Goal: Task Accomplishment & Management: Manage account settings

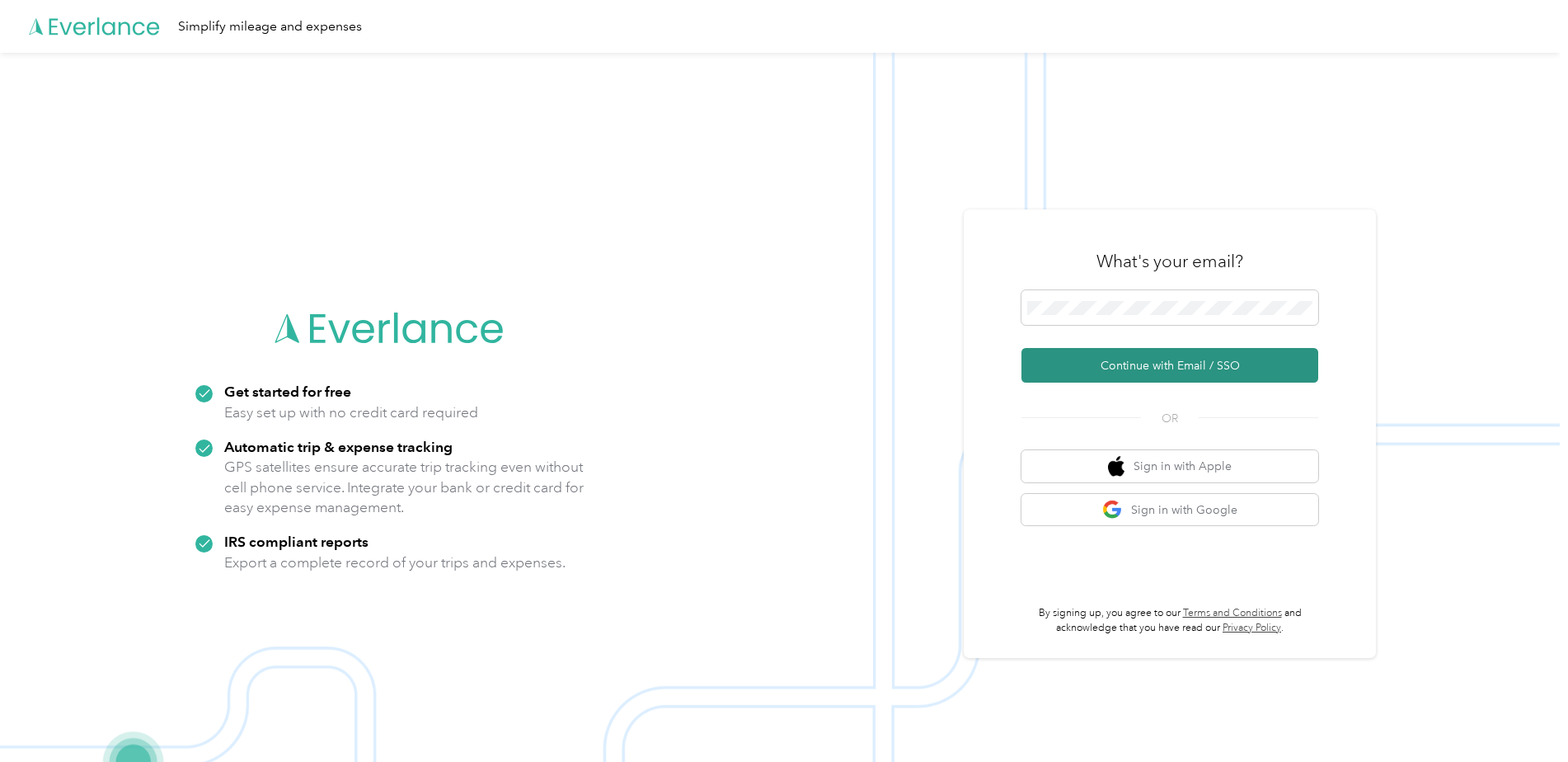
click at [1191, 374] on button "Continue with Email / SSO" at bounding box center [1170, 365] width 297 height 35
click at [1174, 366] on button "Continue with Email / SSO" at bounding box center [1170, 365] width 297 height 35
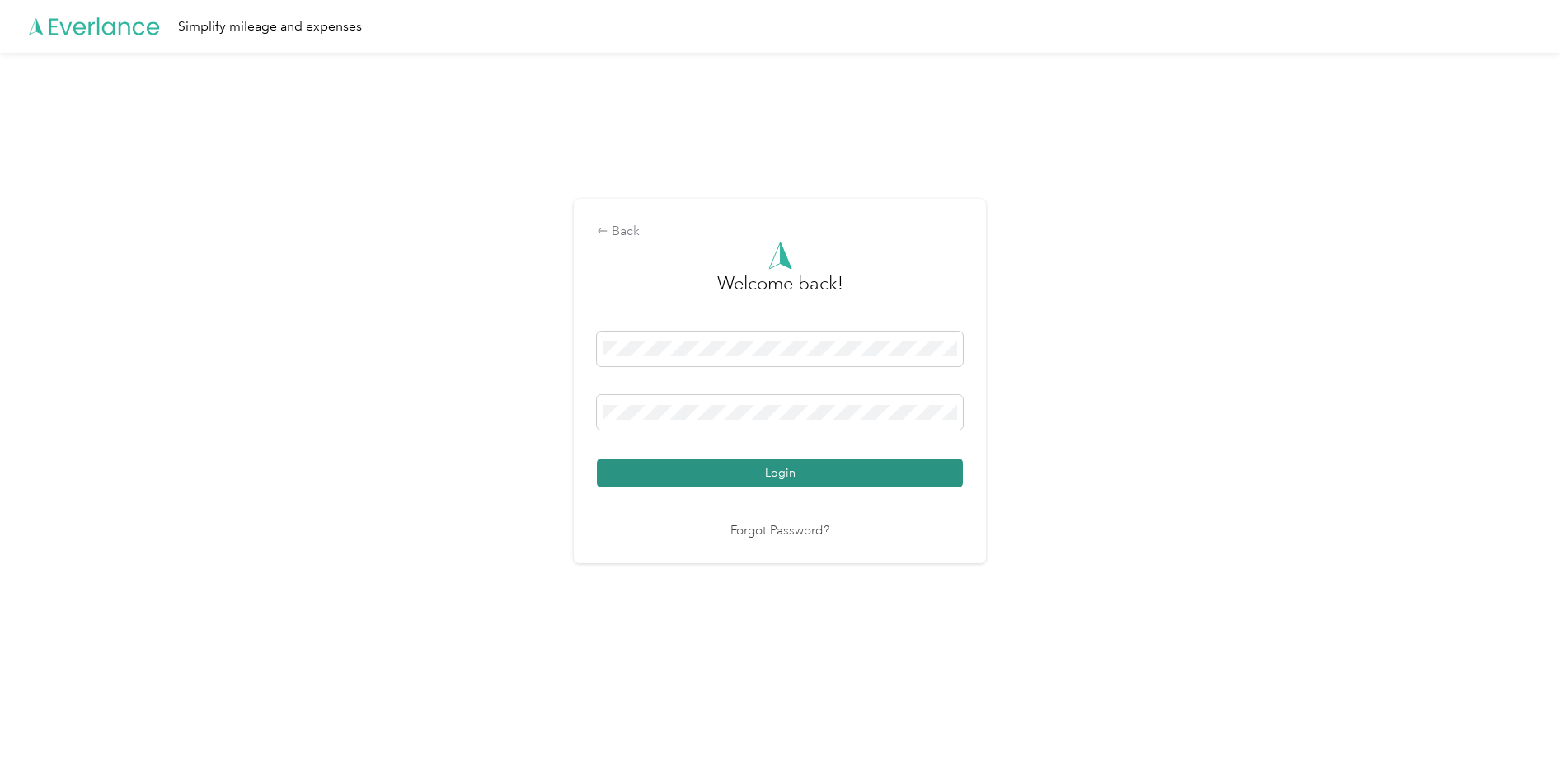
click at [846, 470] on button "Login" at bounding box center [780, 473] width 366 height 29
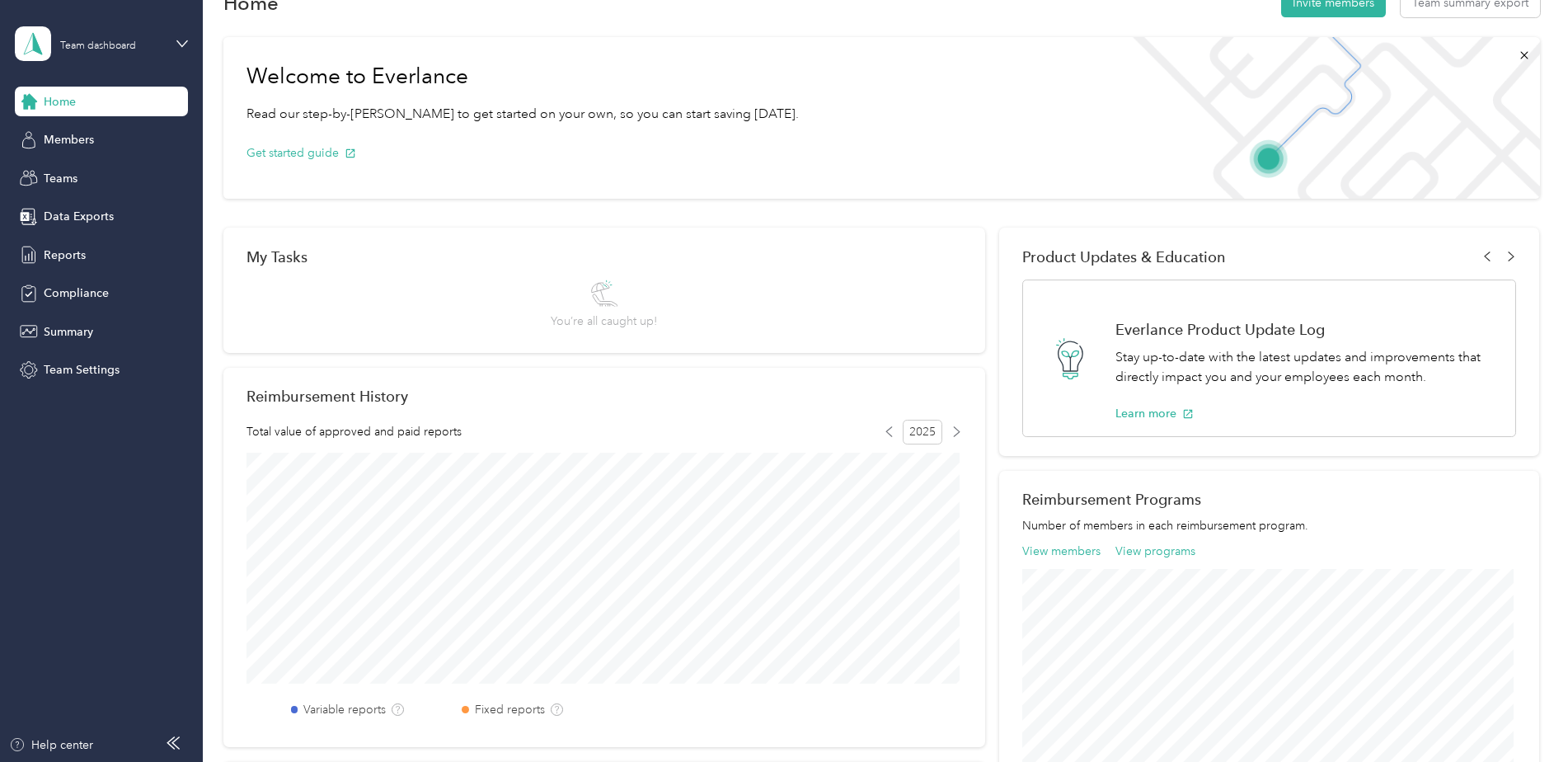
scroll to position [82, 0]
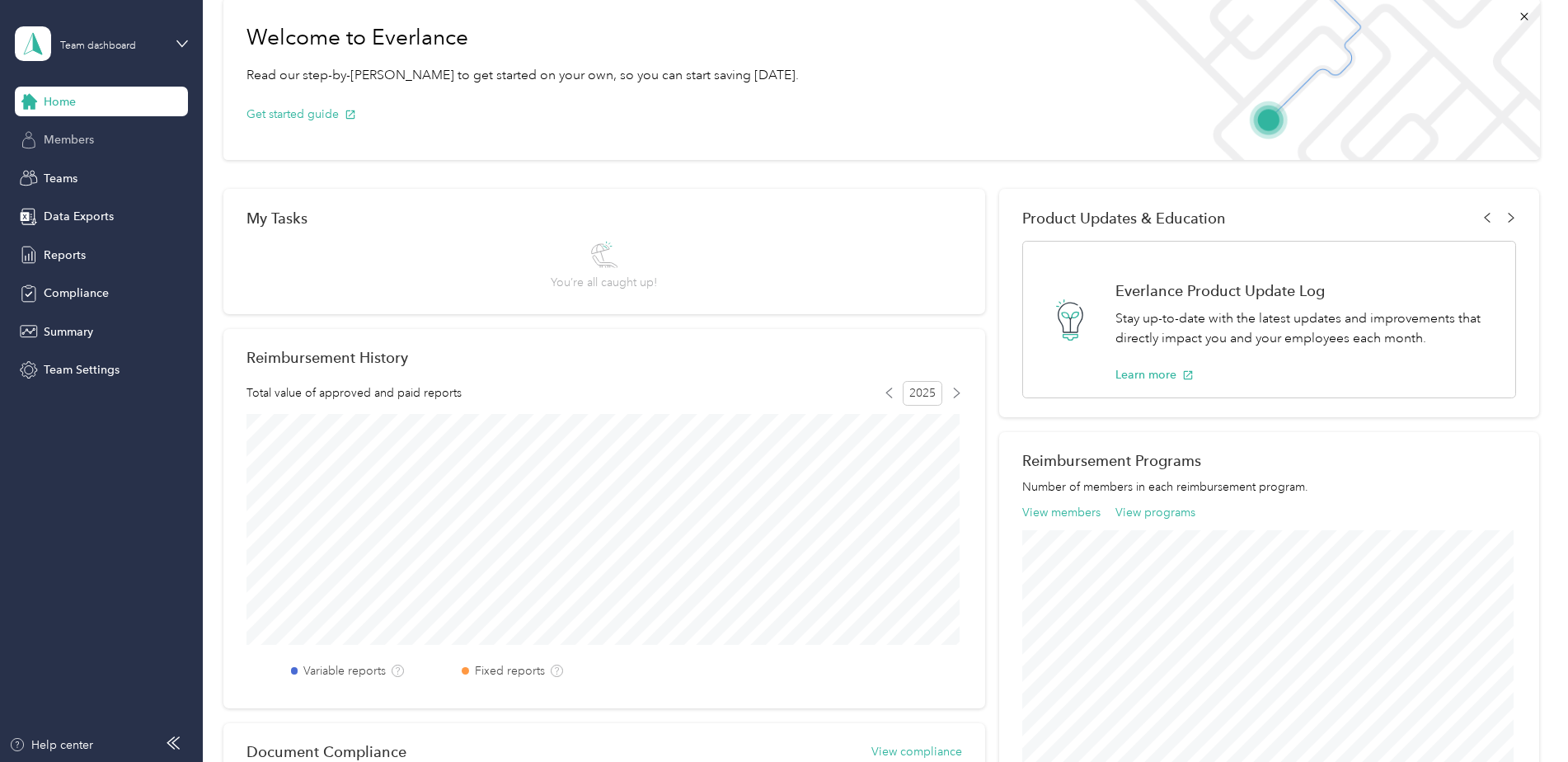
click at [93, 151] on div "Members" at bounding box center [102, 139] width 173 height 29
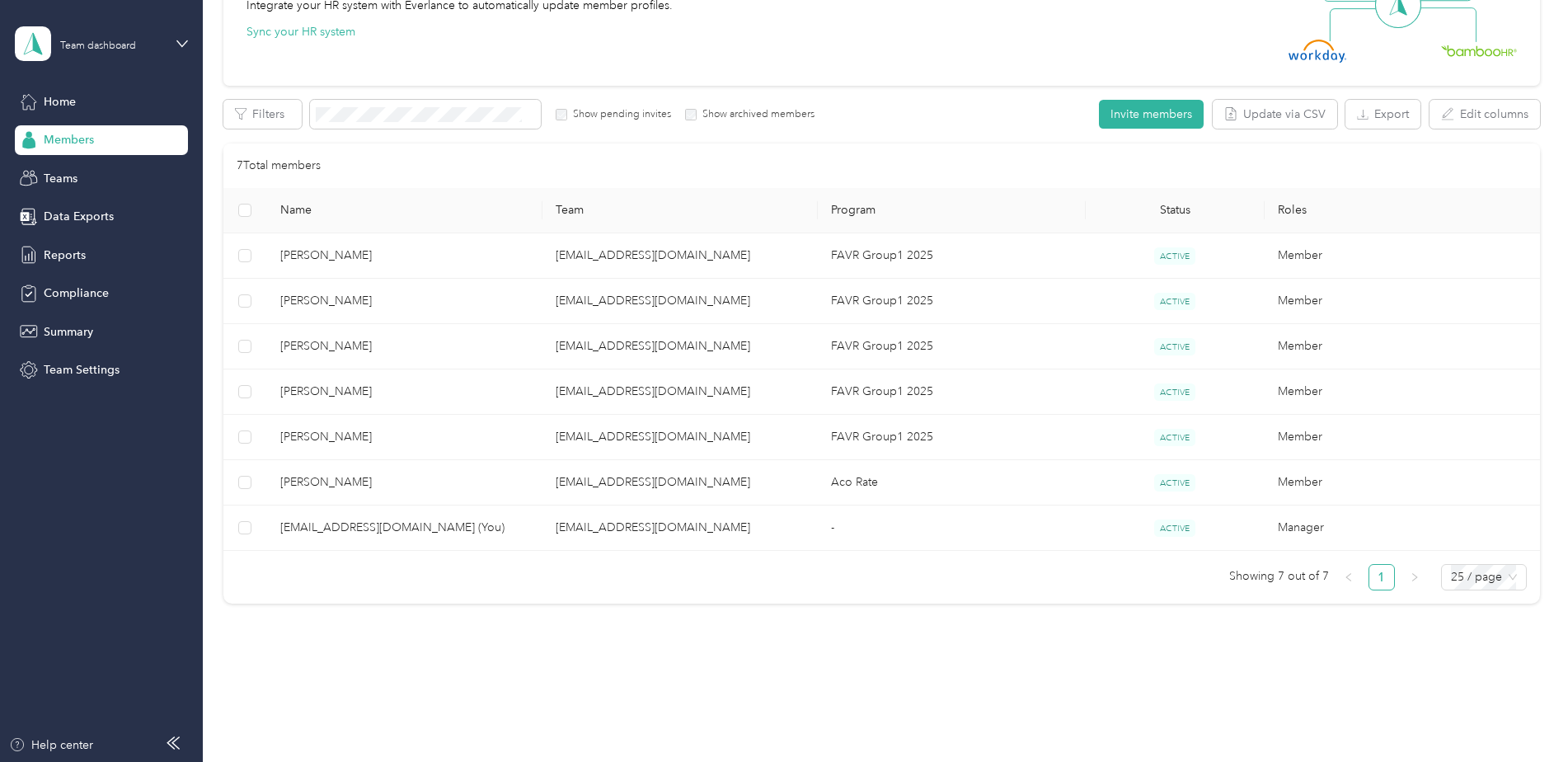
scroll to position [234, 0]
